Goal: Obtain resource: Download file/media

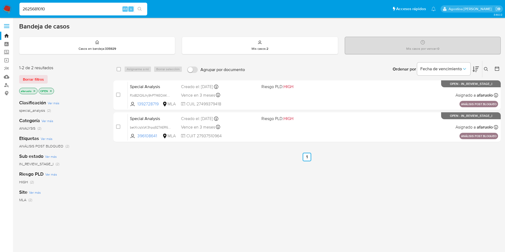
type input "2625681010"
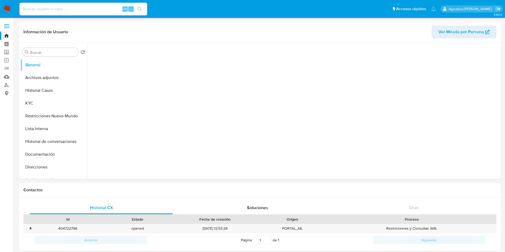
select select "10"
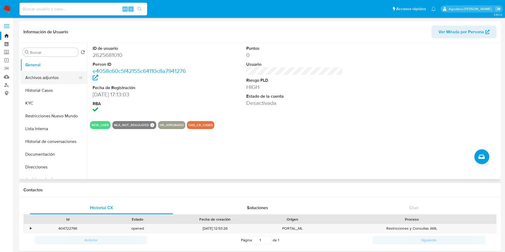
click at [56, 73] on button "Archivos adjuntos" at bounding box center [51, 77] width 62 height 13
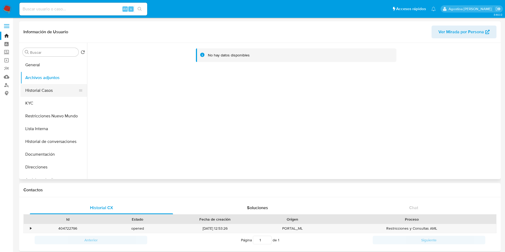
click at [60, 87] on button "Historial Casos" at bounding box center [51, 90] width 62 height 13
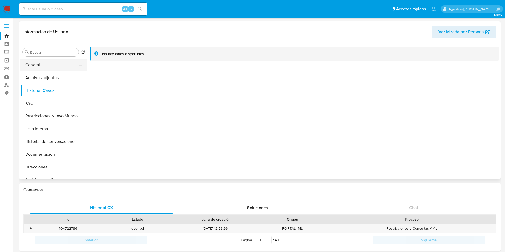
click at [49, 62] on button "General" at bounding box center [51, 65] width 62 height 13
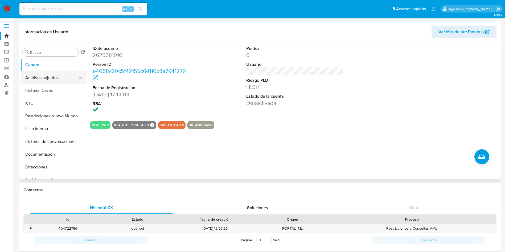
click at [59, 79] on button "Archivos adjuntos" at bounding box center [51, 77] width 62 height 13
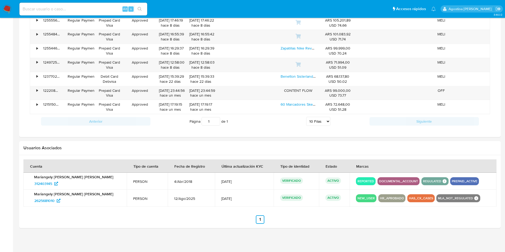
scroll to position [393, 0]
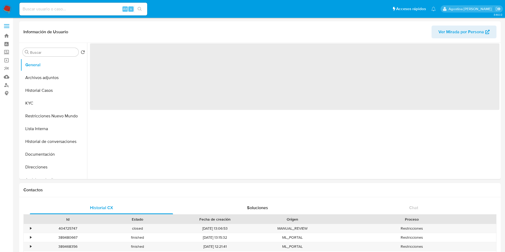
select select "10"
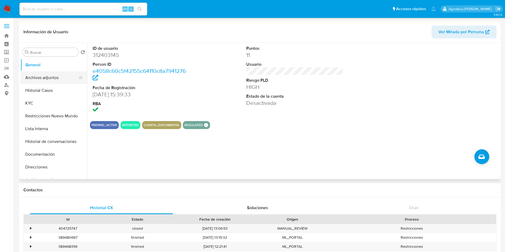
click at [55, 76] on button "Archivos adjuntos" at bounding box center [51, 77] width 62 height 13
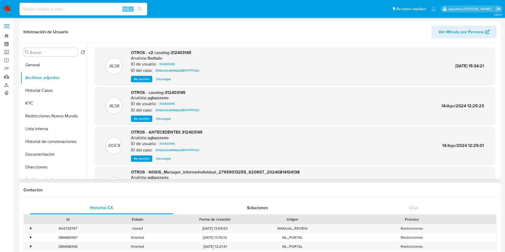
click at [139, 77] on span "Ver archivo" at bounding box center [142, 78] width 16 height 5
click at [55, 93] on button "Historial Casos" at bounding box center [51, 90] width 62 height 13
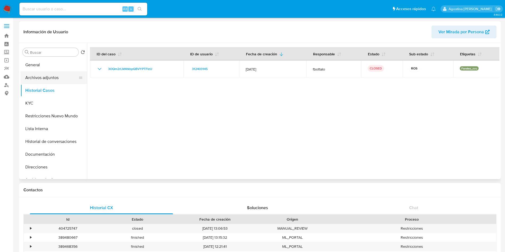
click at [52, 77] on button "Archivos adjuntos" at bounding box center [51, 77] width 62 height 13
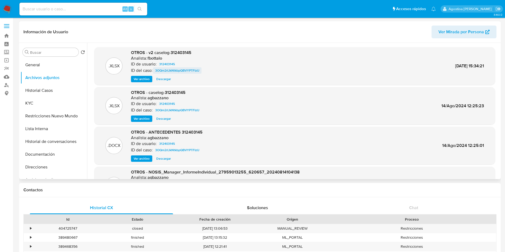
click at [171, 70] on span "3OQm2rLlkNtkbpQBVYPTFIzU" at bounding box center [177, 70] width 44 height 6
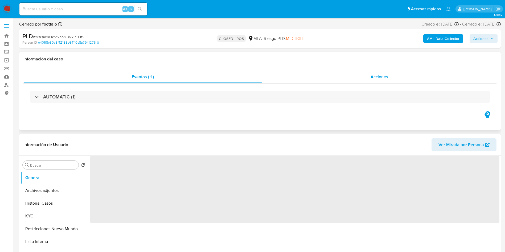
click at [317, 73] on div "Acciones" at bounding box center [379, 76] width 234 height 13
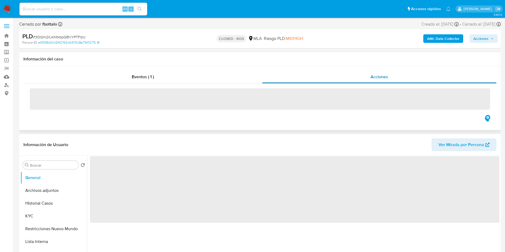
select select "10"
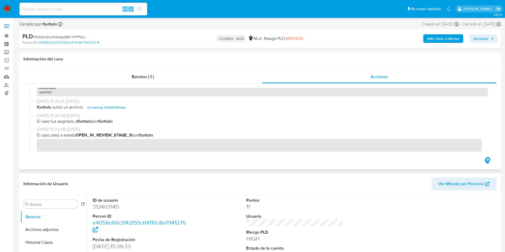
scroll to position [227, 0]
click at [115, 107] on span "v2 caselog-312403145.xlsx" at bounding box center [106, 105] width 39 height 6
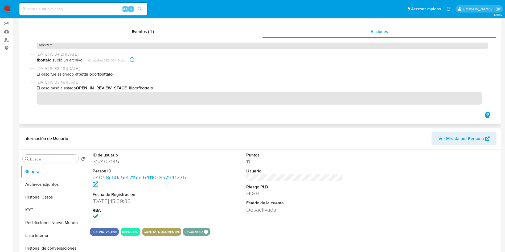
scroll to position [0, 0]
